Goal: Complete application form

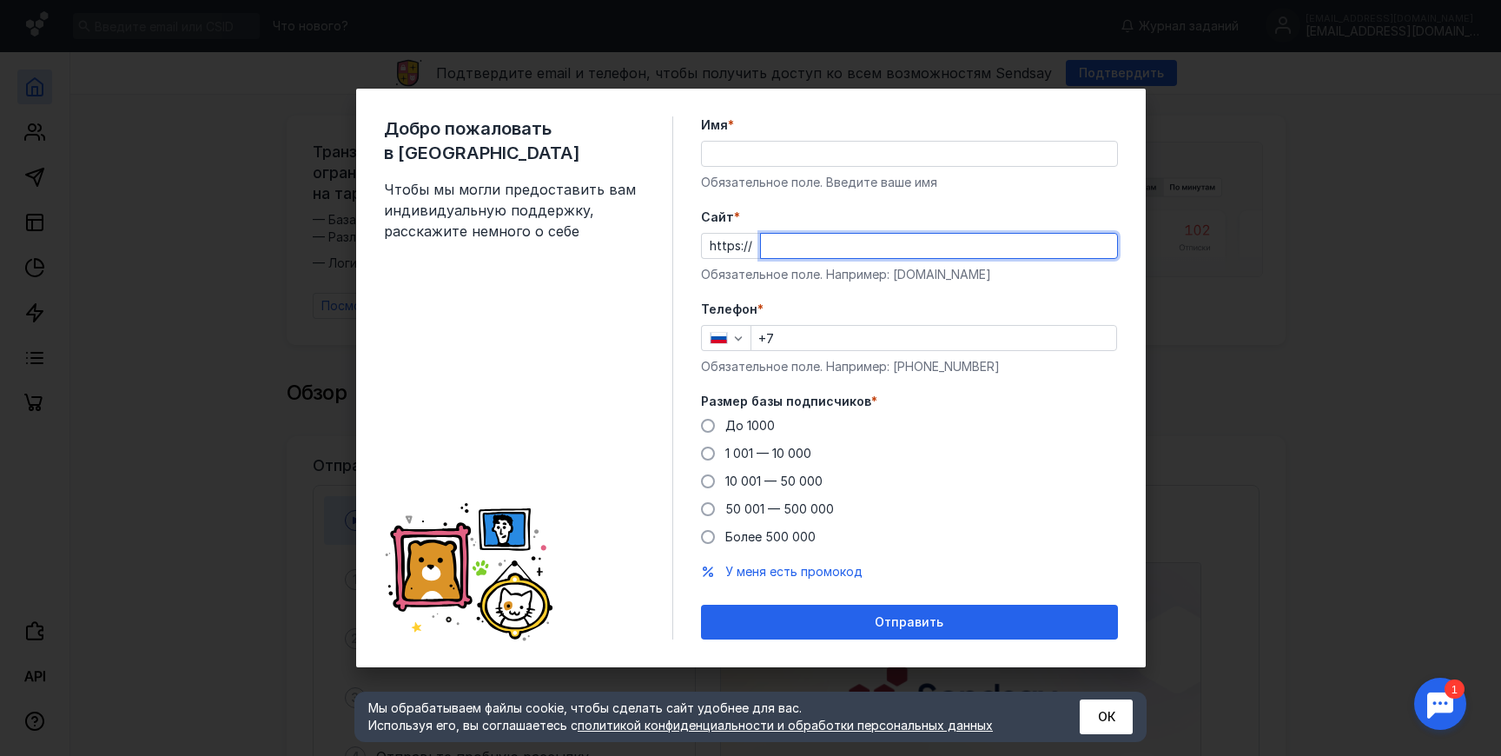
click at [786, 241] on input "Cайт *" at bounding box center [939, 246] width 356 height 24
type input "[DOMAIN_NAME]"
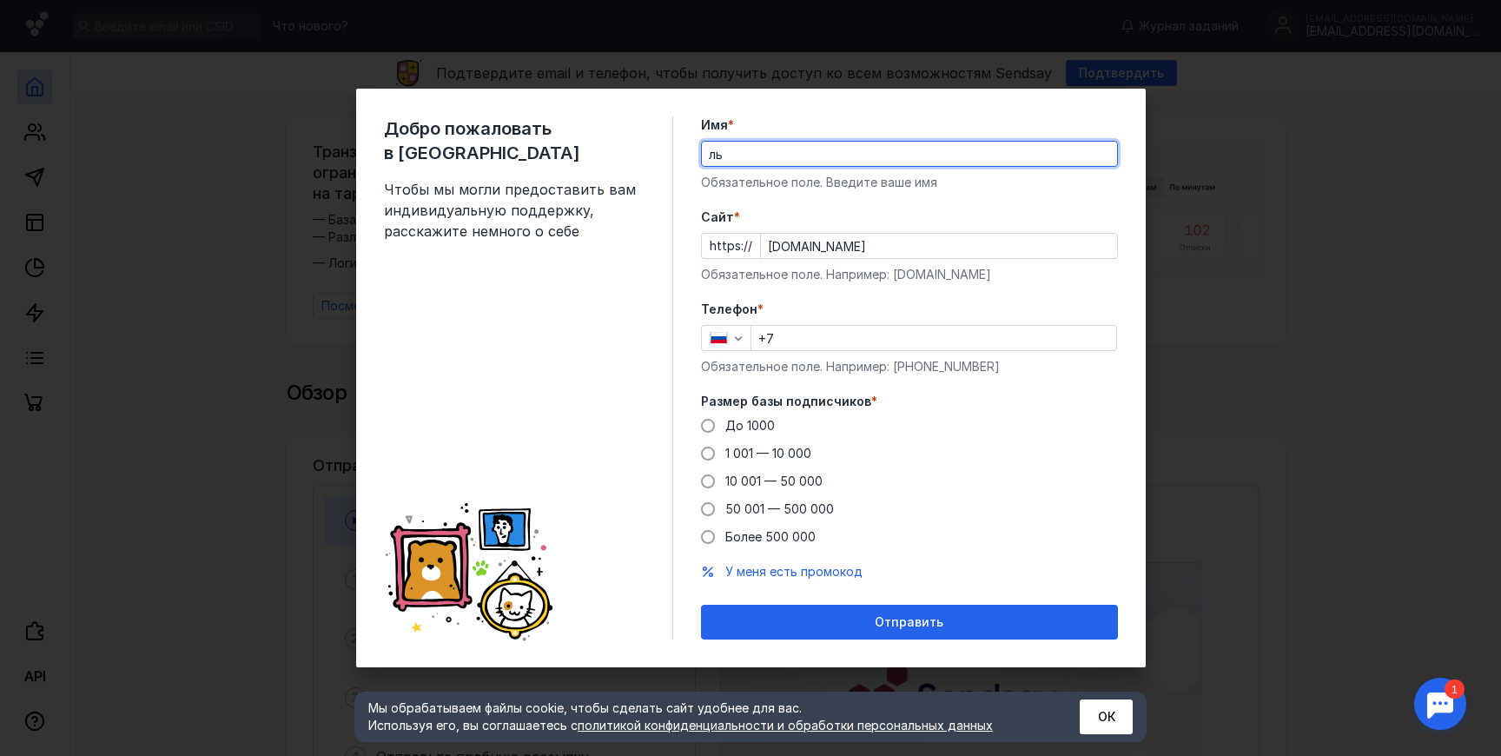
type input "лья"
type input "[PERSON_NAME]"
click at [734, 157] on input "[PERSON_NAME]" at bounding box center [909, 154] width 415 height 24
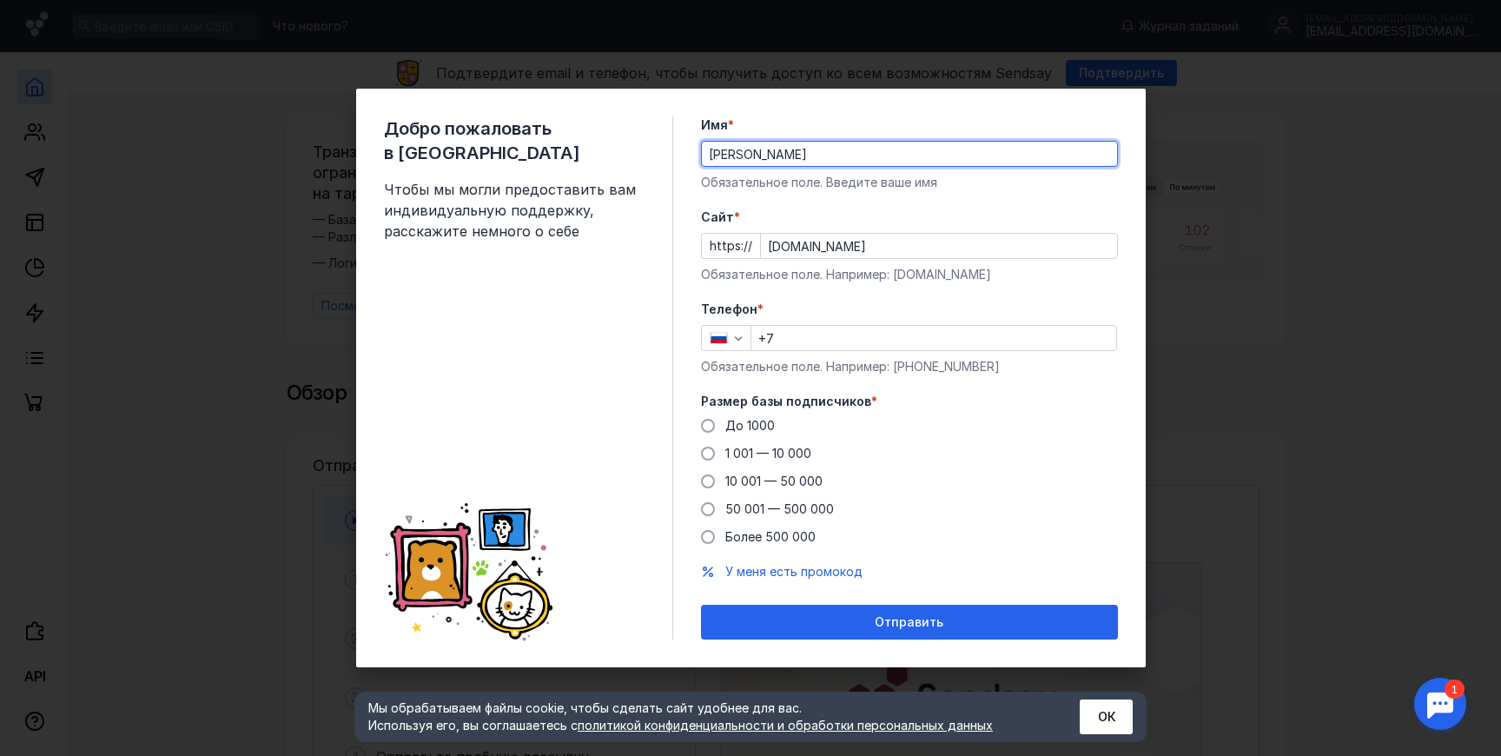
click at [784, 153] on input "[PERSON_NAME]" at bounding box center [909, 154] width 415 height 24
type input "B"
type input "[PERSON_NAME]"
click at [826, 334] on input "+7" at bounding box center [933, 338] width 365 height 24
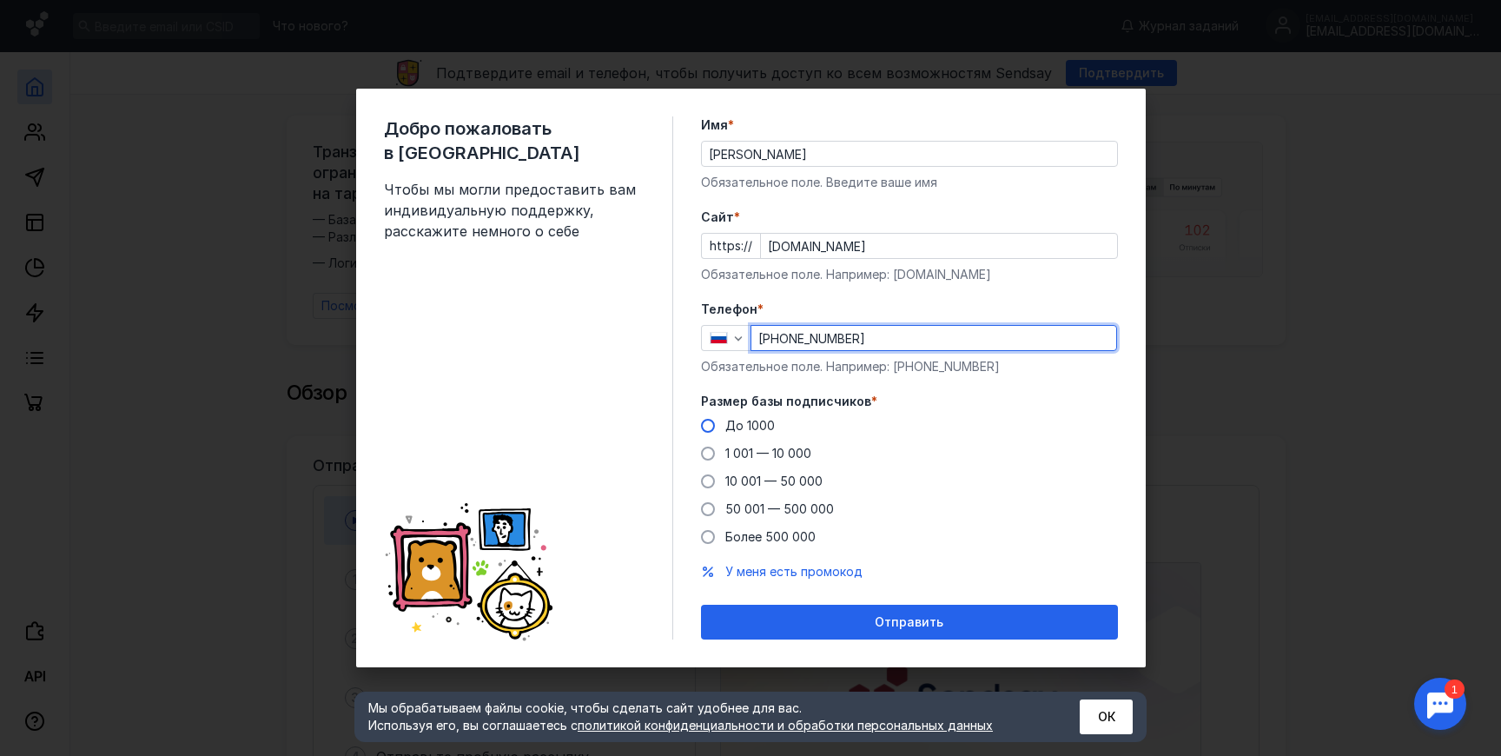
type input "[PHONE_NUMBER]"
click at [750, 420] on span "До 1000" at bounding box center [750, 425] width 50 height 15
click at [0, 0] on input "До 1000" at bounding box center [0, 0] width 0 height 0
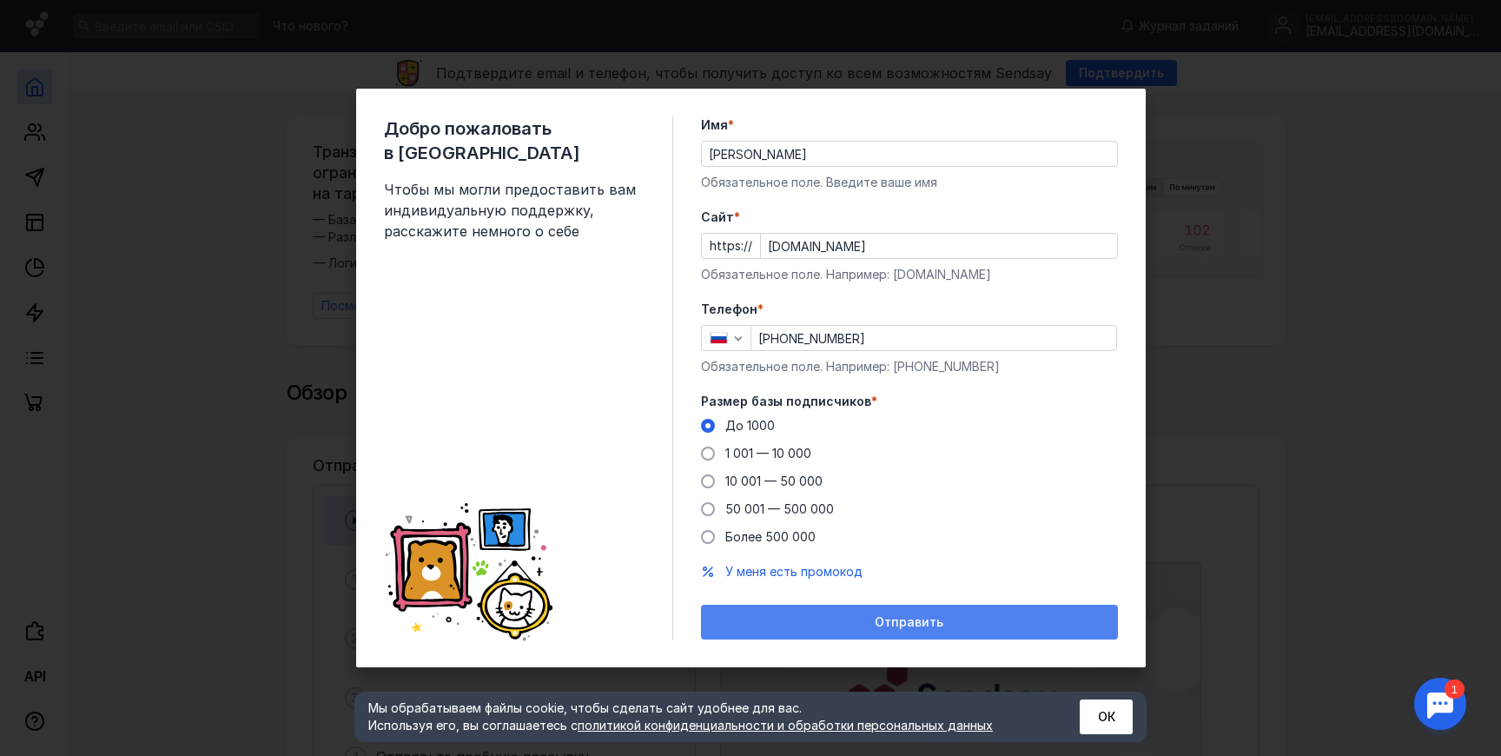
click at [843, 626] on div "Отправить" at bounding box center [910, 622] width 400 height 15
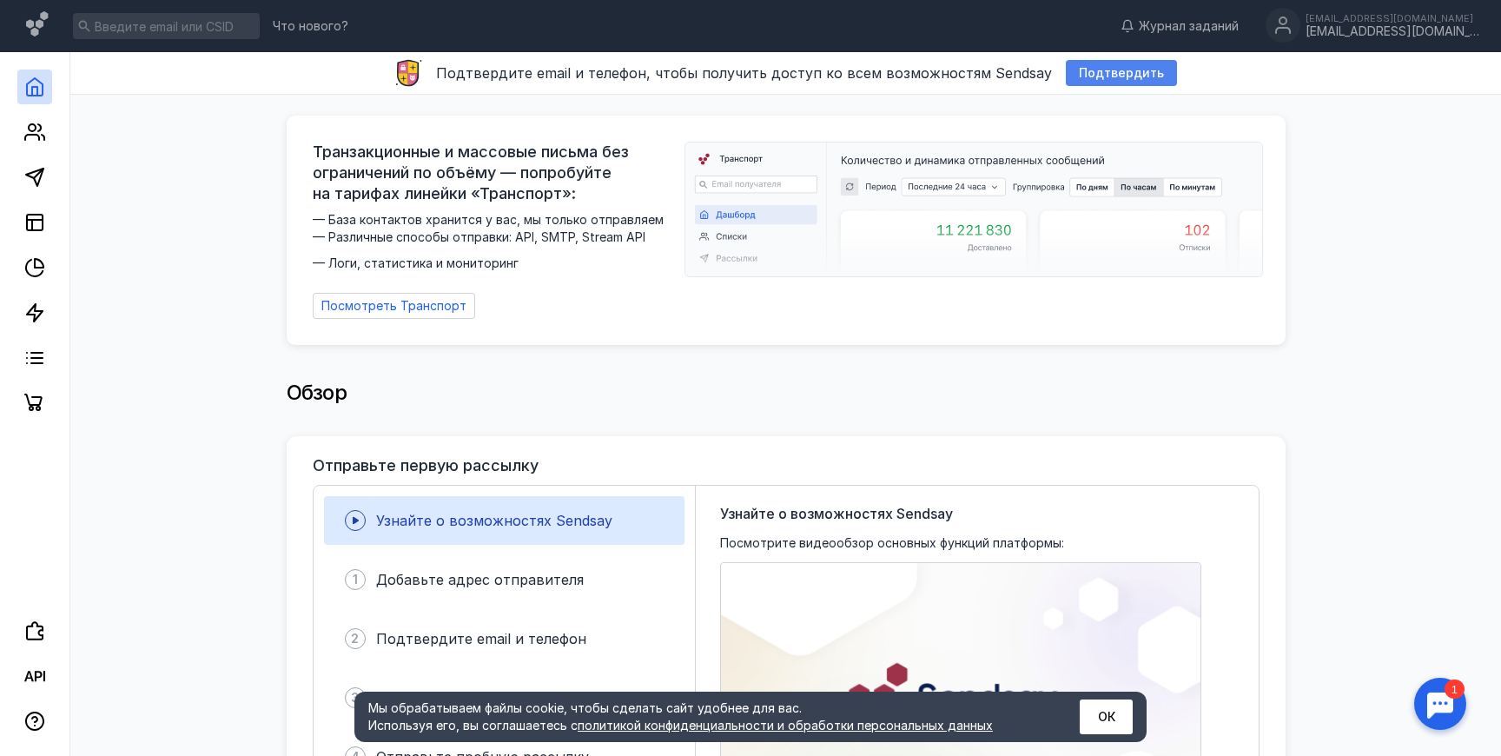
click at [1109, 75] on span "Подтвердить" at bounding box center [1121, 73] width 85 height 15
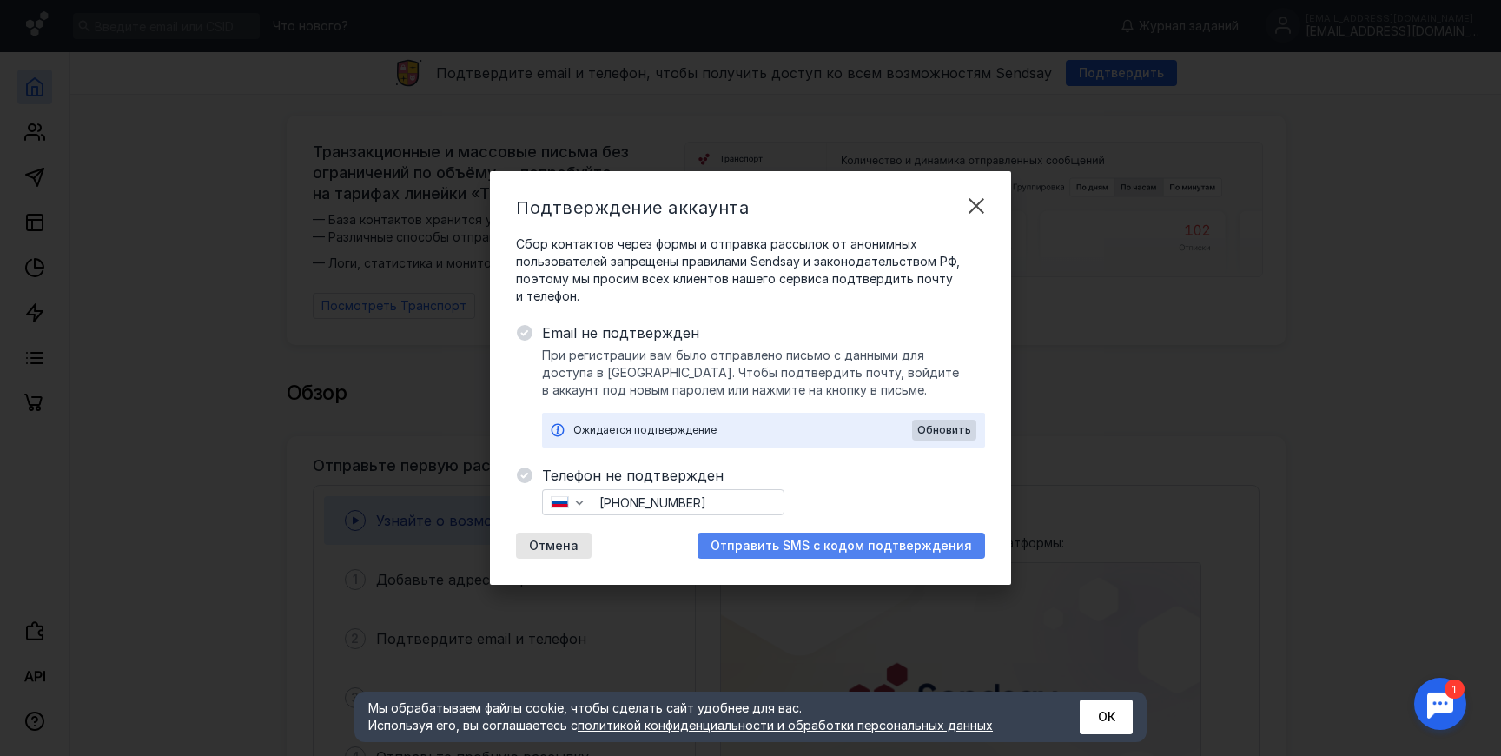
click at [827, 536] on div "Отправить SMS с кодом подтверждения" at bounding box center [842, 545] width 288 height 26
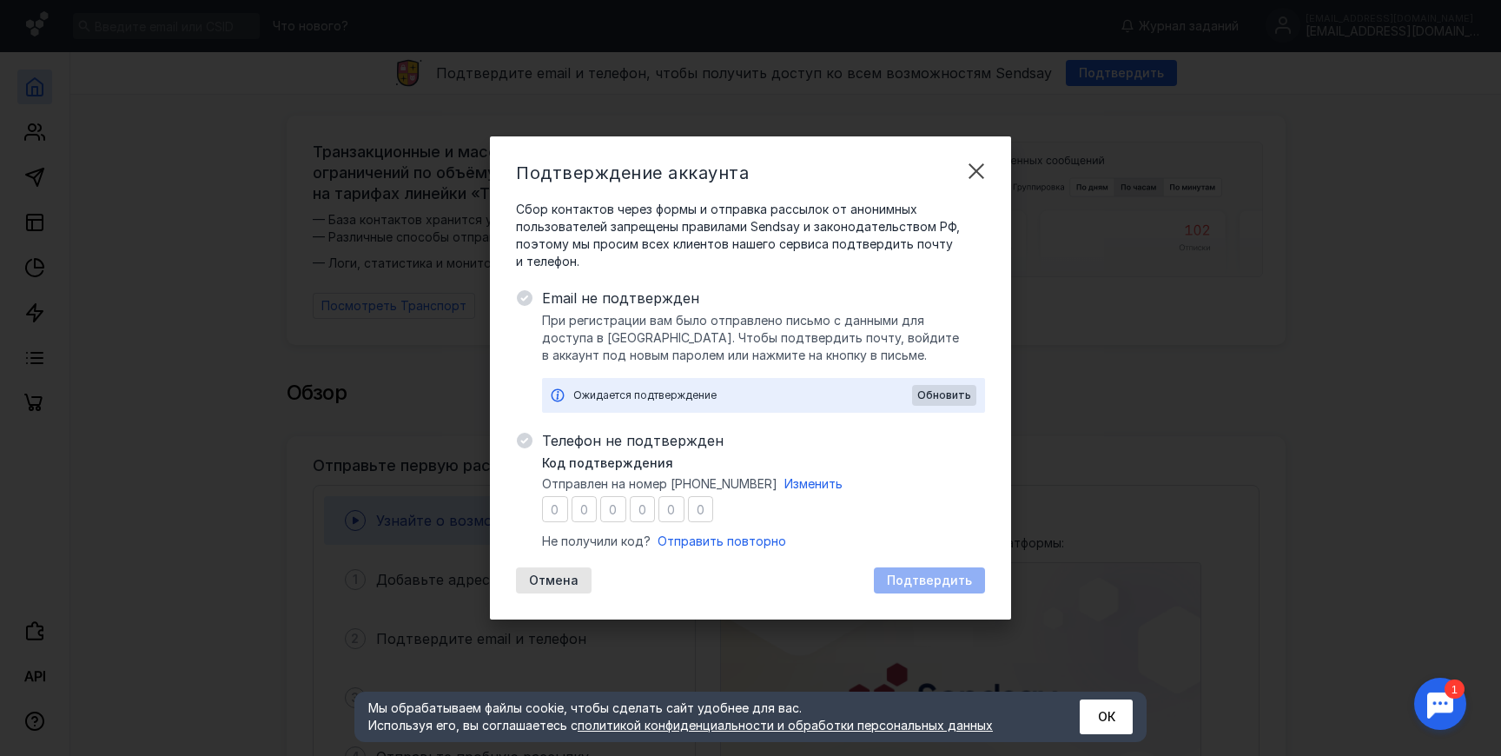
type input "1"
type input "6"
type input "0"
type input "7"
type input "5"
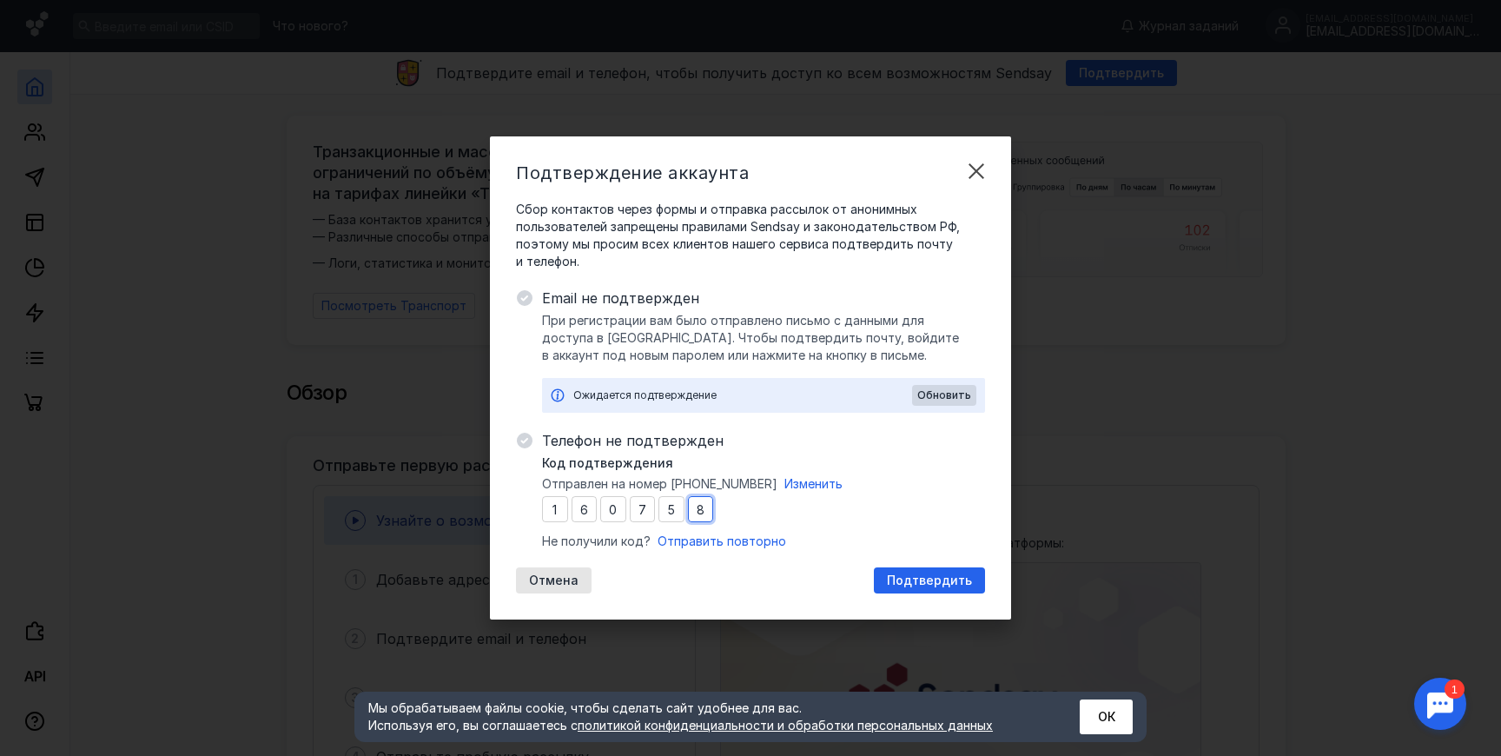
type input "8"
click at [939, 589] on div "Подтвердить" at bounding box center [929, 580] width 111 height 26
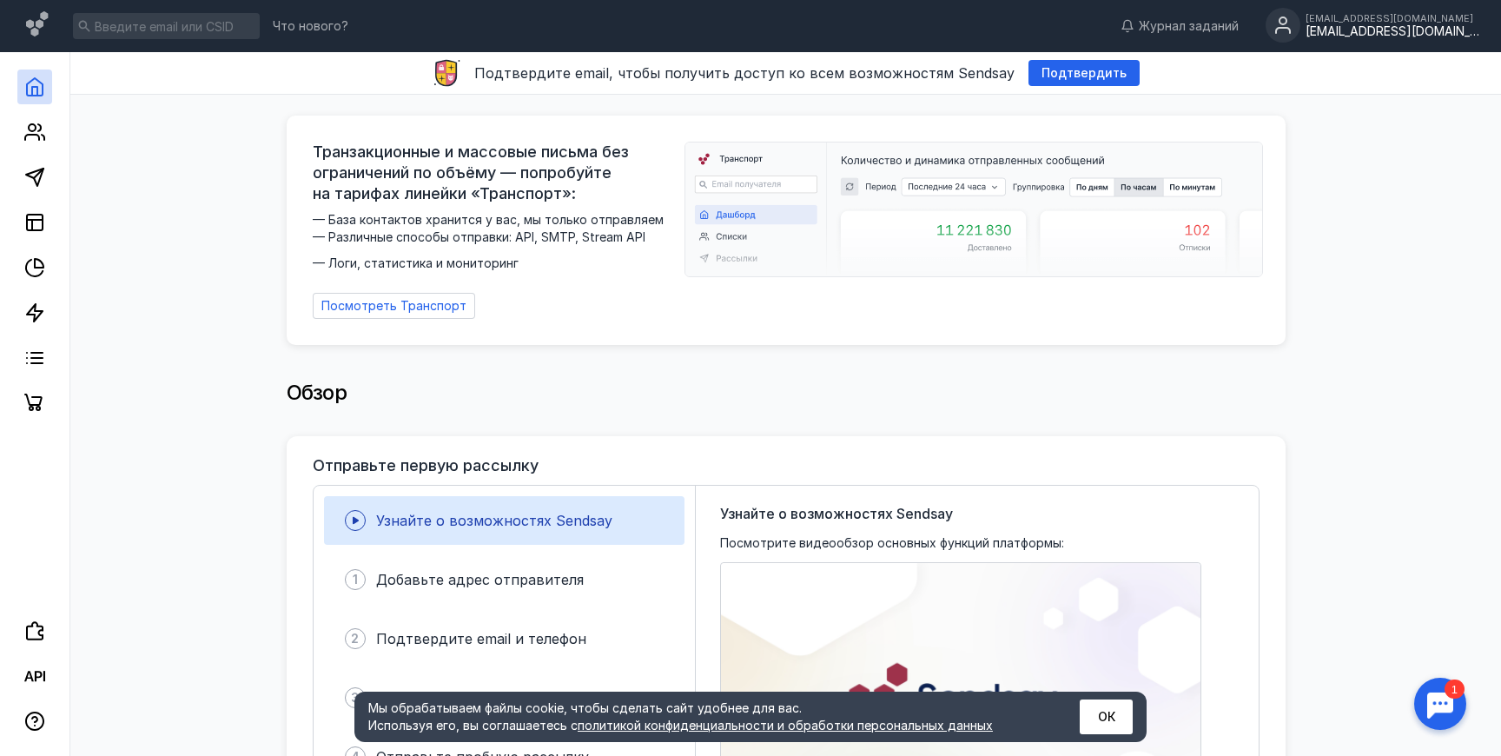
click at [1404, 36] on div "[EMAIL_ADDRESS][DOMAIN_NAME]" at bounding box center [1393, 31] width 174 height 15
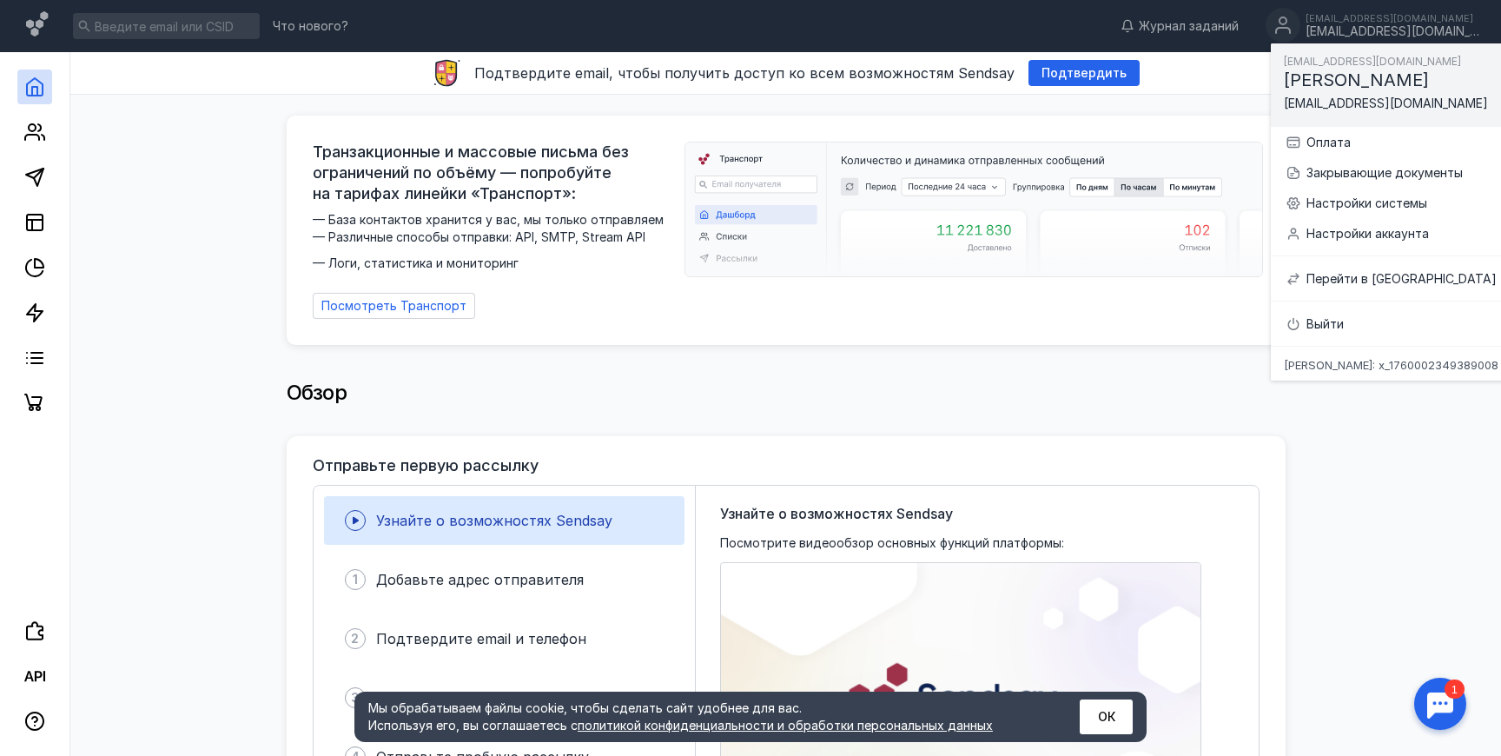
click at [1335, 105] on span "[EMAIL_ADDRESS][DOMAIN_NAME]" at bounding box center [1386, 103] width 204 height 15
copy div "[EMAIL_ADDRESS][DOMAIN_NAME]"
